Goal: Find specific page/section: Find specific page/section

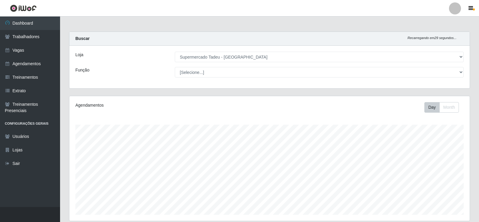
select select "195"
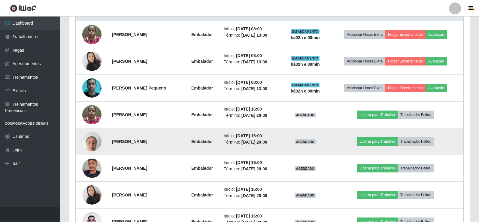
scroll to position [194, 0]
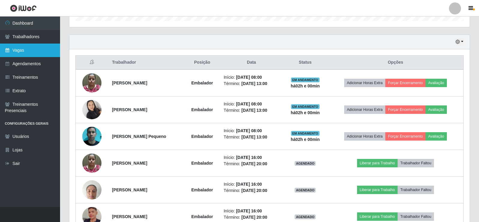
click at [15, 50] on link "Vagas" at bounding box center [30, 51] width 60 height 14
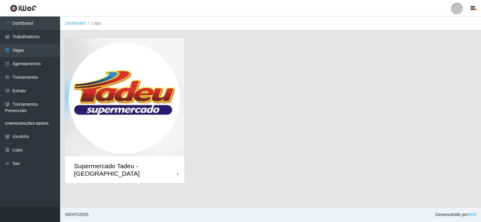
click at [172, 101] on img at bounding box center [125, 97] width 120 height 118
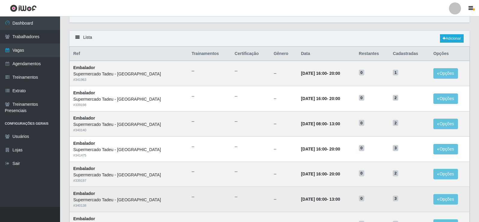
scroll to position [120, 0]
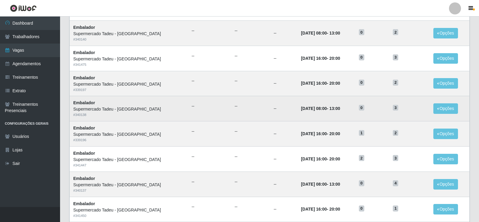
drag, startPoint x: 319, startPoint y: 109, endPoint x: 396, endPoint y: 109, distance: 77.2
click at [396, 109] on tr "Embalador Supermercado Tadeu - [GEOGRAPHIC_DATA] # 340138 -- -- -- [DATE] 08:00…" at bounding box center [270, 108] width 400 height 25
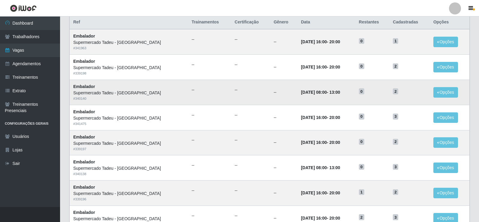
scroll to position [60, 0]
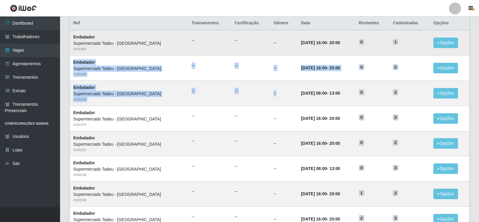
drag, startPoint x: 280, startPoint y: 91, endPoint x: 408, endPoint y: 41, distance: 137.9
click at [409, 41] on tbody "Embalador Supermercado Tadeu - [GEOGRAPHIC_DATA] # 341963 -- -- -- [DATE] 16:00…" at bounding box center [270, 219] width 400 height 378
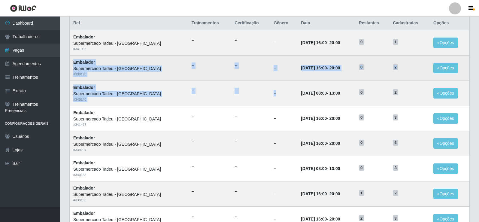
click at [400, 63] on td "2" at bounding box center [409, 68] width 41 height 25
